Goal: Task Accomplishment & Management: Use online tool/utility

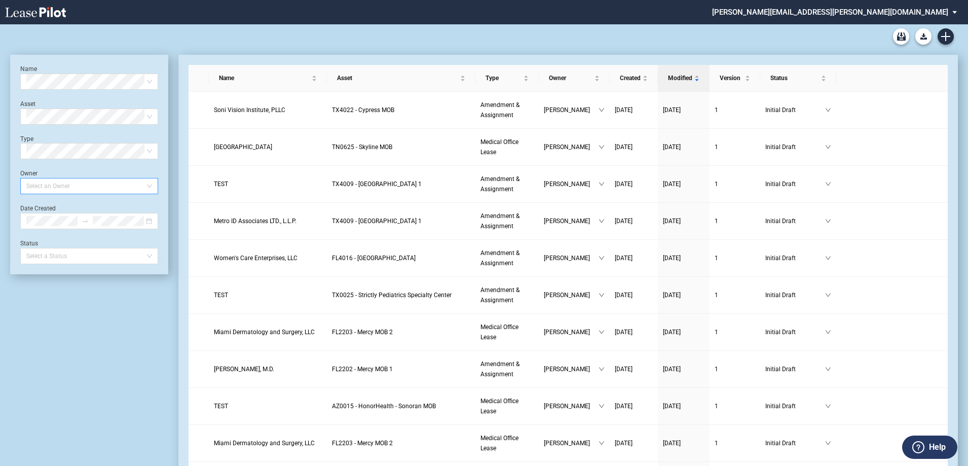
click at [75, 187] on div at bounding box center [84, 186] width 124 height 14
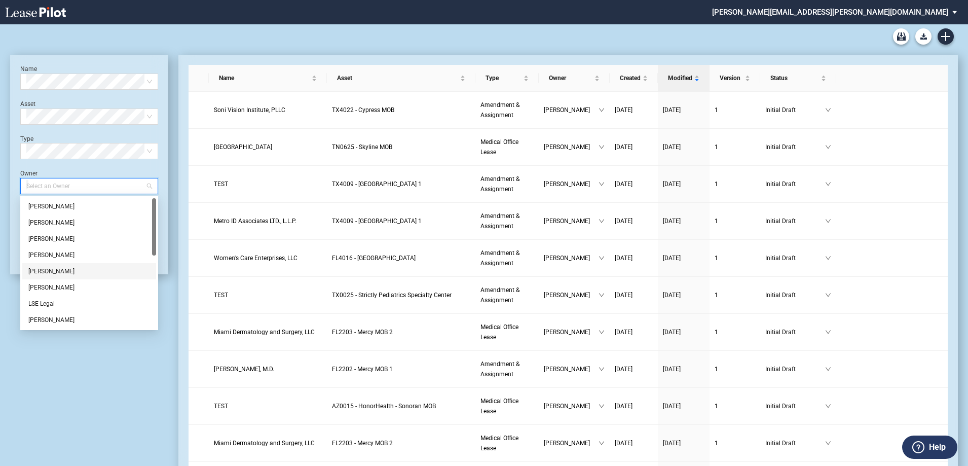
click at [50, 269] on div "Heather Puckette" at bounding box center [89, 271] width 122 height 10
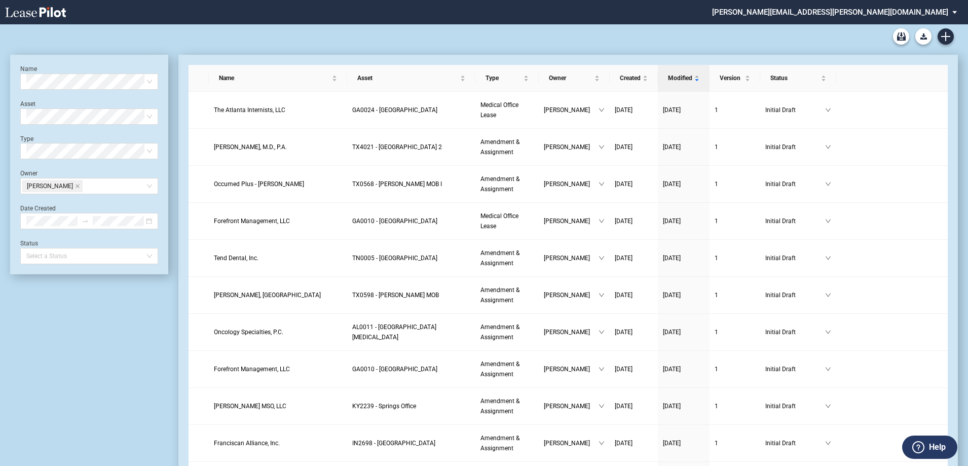
click at [232, 111] on span "The Atlanta Internists, LLC" at bounding box center [249, 109] width 71 height 7
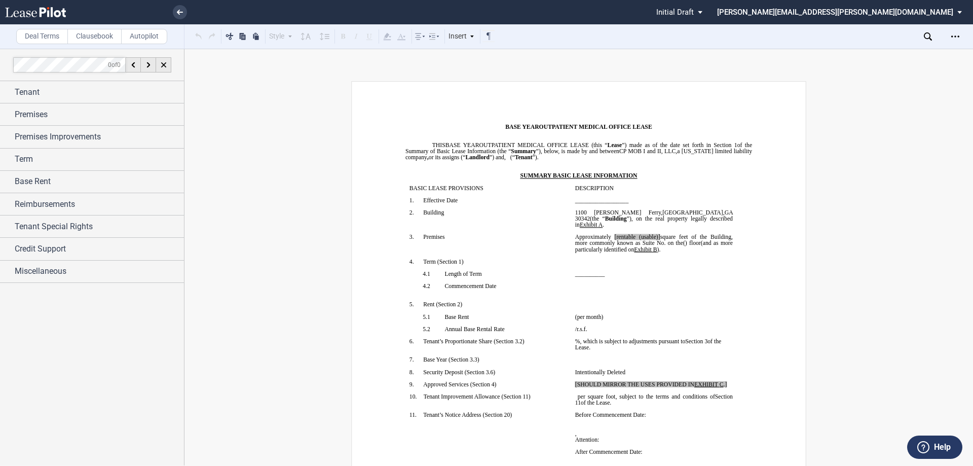
click at [107, 40] on label "Clausebook" at bounding box center [94, 36] width 54 height 15
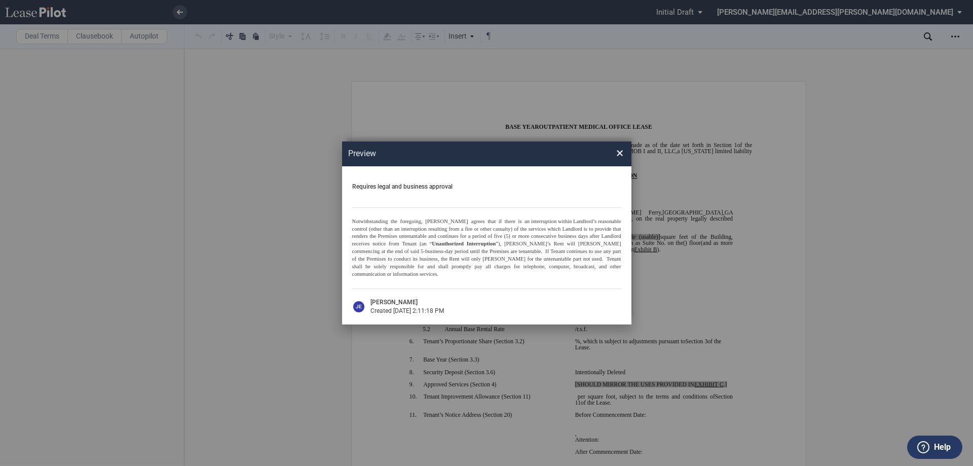
click at [559, 271] on p "Notwithstanding the foregoing, Landlord agrees that if there is an interruption…" at bounding box center [486, 248] width 269 height 61
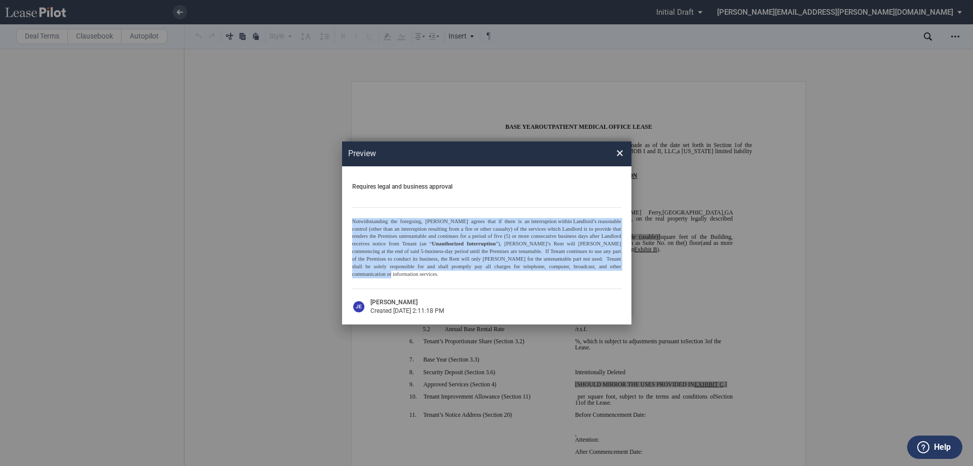
drag, startPoint x: 557, startPoint y: 268, endPoint x: 348, endPoint y: 222, distance: 214.2
click at [348, 222] on div "Requires legal and business approval Notwithstanding the foregoing, [PERSON_NAM…" at bounding box center [486, 245] width 289 height 158
copy p "Notwithstanding the foregoing, Landlord agrees that if there is an interruption…"
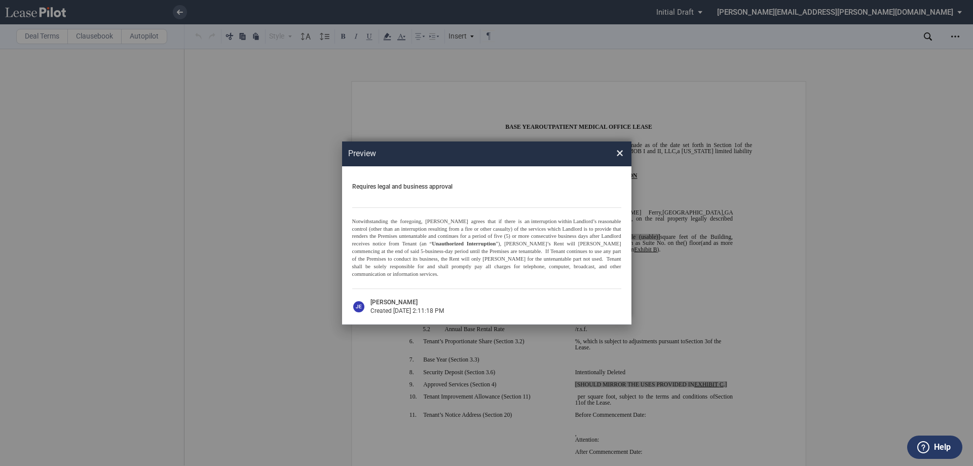
click at [622, 157] on span "×" at bounding box center [619, 153] width 7 height 16
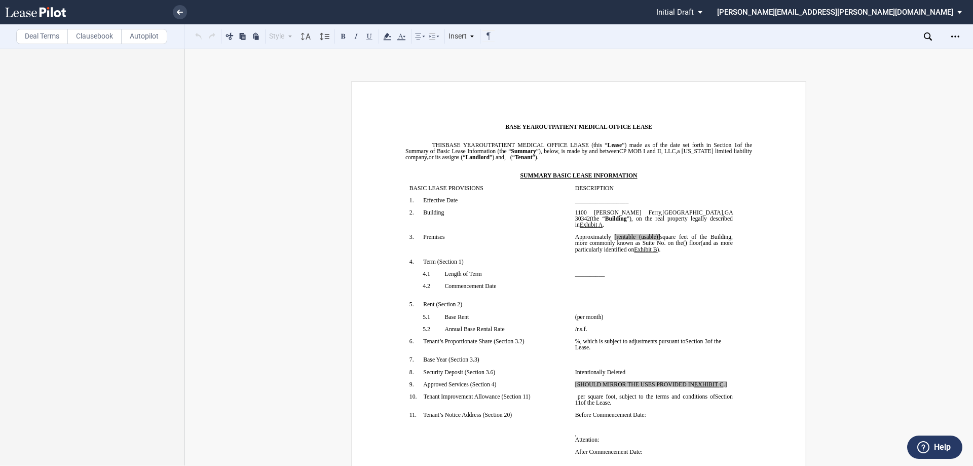
click at [177, 14] on icon at bounding box center [180, 12] width 6 height 5
